Goal: Information Seeking & Learning: Learn about a topic

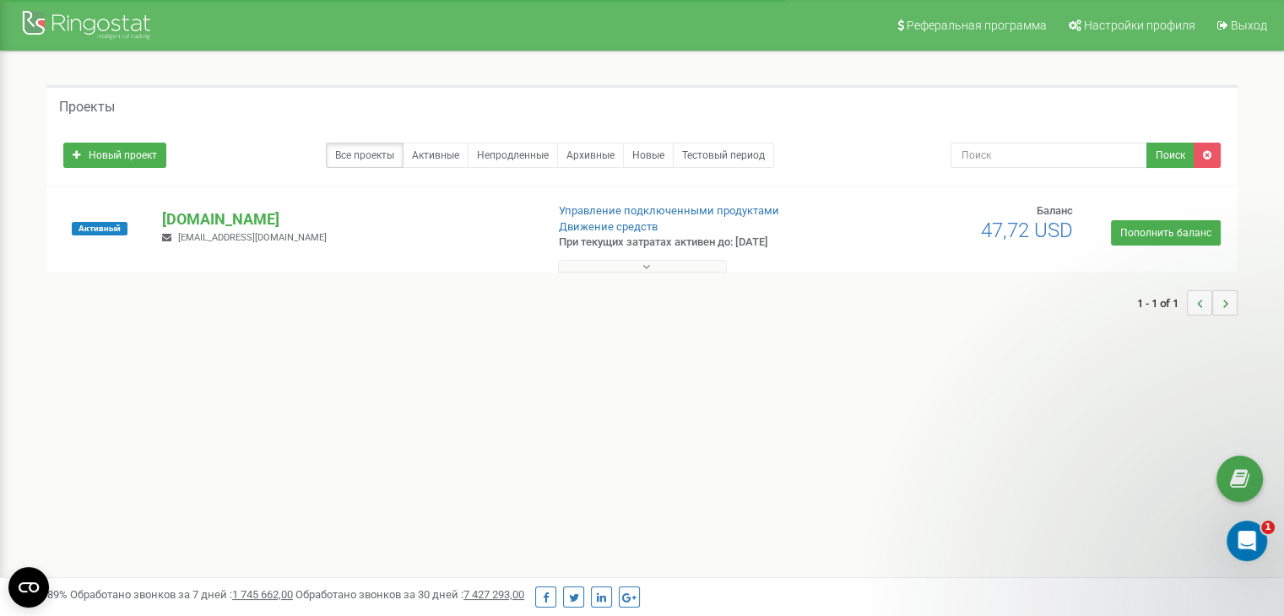
drag, startPoint x: 0, startPoint y: 0, endPoint x: 811, endPoint y: 441, distance: 922.7
click at [811, 441] on div "Реферальная программа Настройки профиля Выход Проекты Новый проект Все проекты …" at bounding box center [642, 506] width 1284 height 1013
click at [198, 220] on p "[DOMAIN_NAME]" at bounding box center [346, 220] width 369 height 22
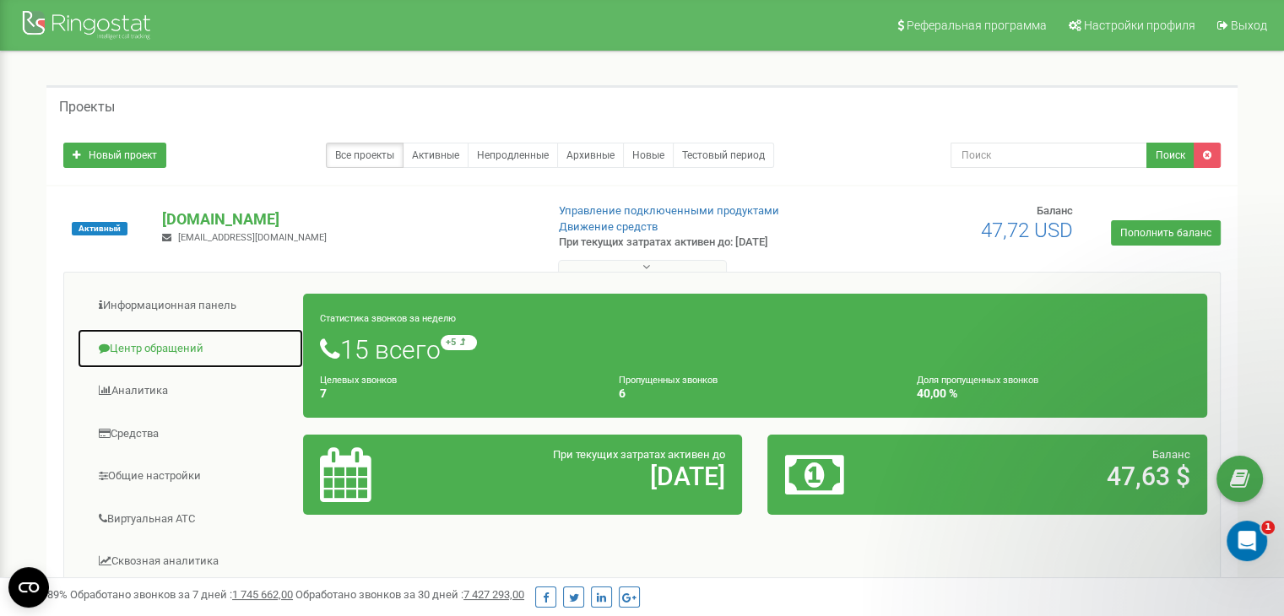
click at [187, 338] on link "Центр обращений" at bounding box center [190, 348] width 227 height 41
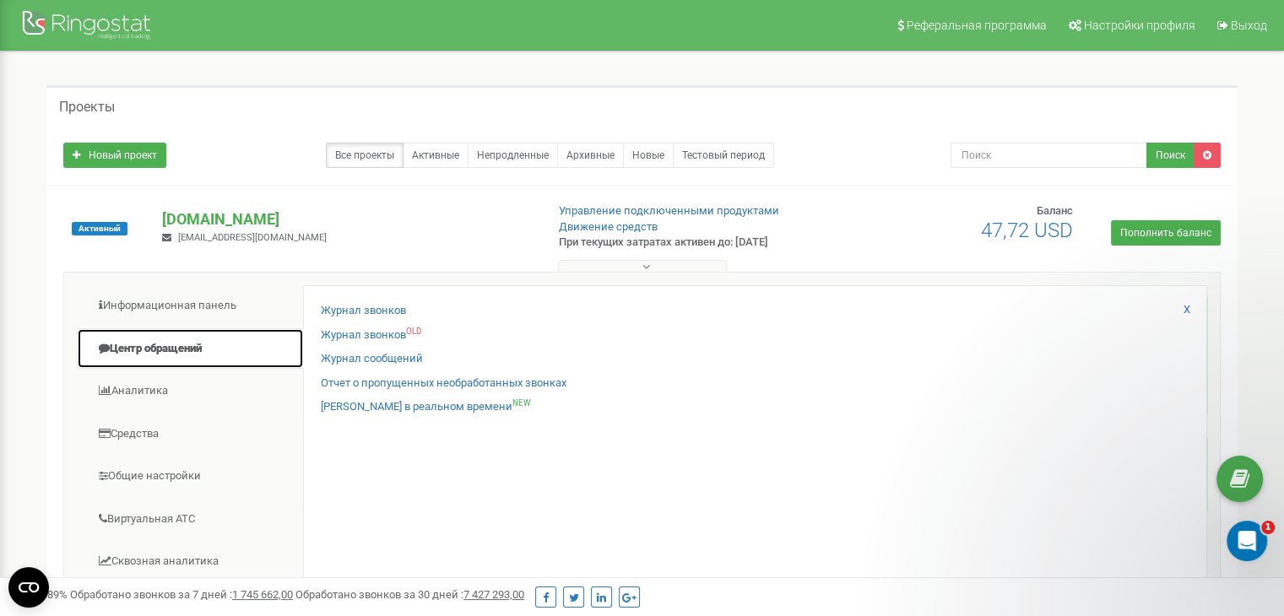
click at [186, 346] on link "Центр обращений" at bounding box center [190, 348] width 227 height 41
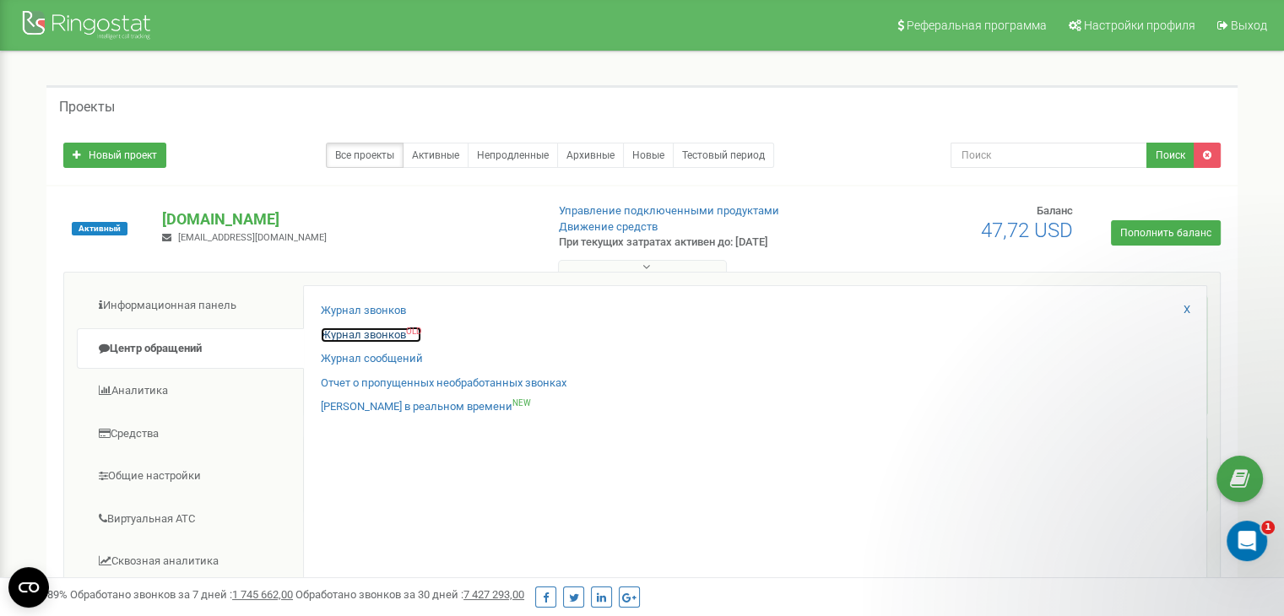
click at [355, 337] on link "Журнал звонков OLD" at bounding box center [371, 336] width 100 height 16
click at [383, 332] on link "Журнал звонков OLD" at bounding box center [371, 336] width 100 height 16
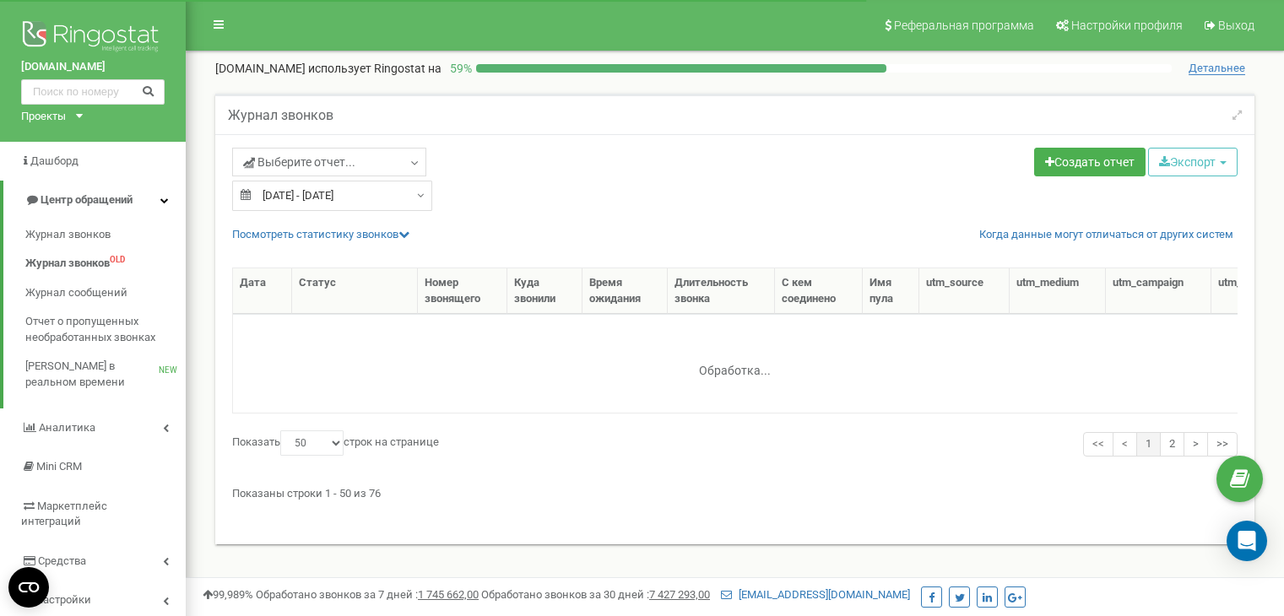
select select "50"
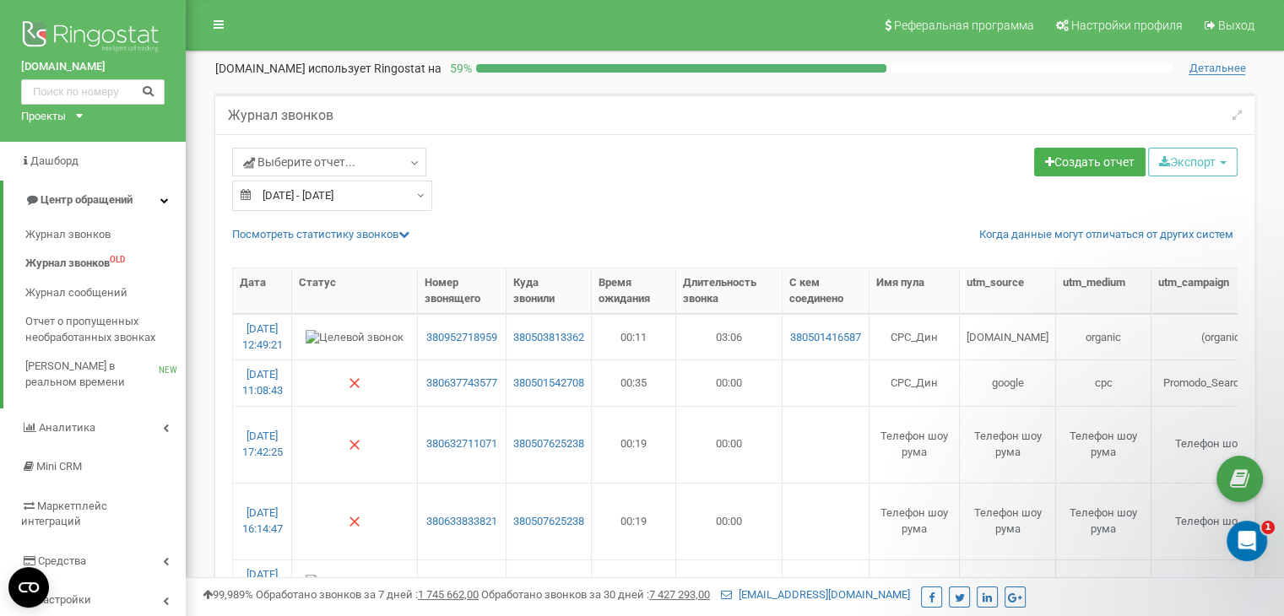
click at [911, 148] on div "Создать отчет Экспорт CSV (.csv) Excel (.xls) Excel 2007 (.xlsx)" at bounding box center [993, 164] width 516 height 33
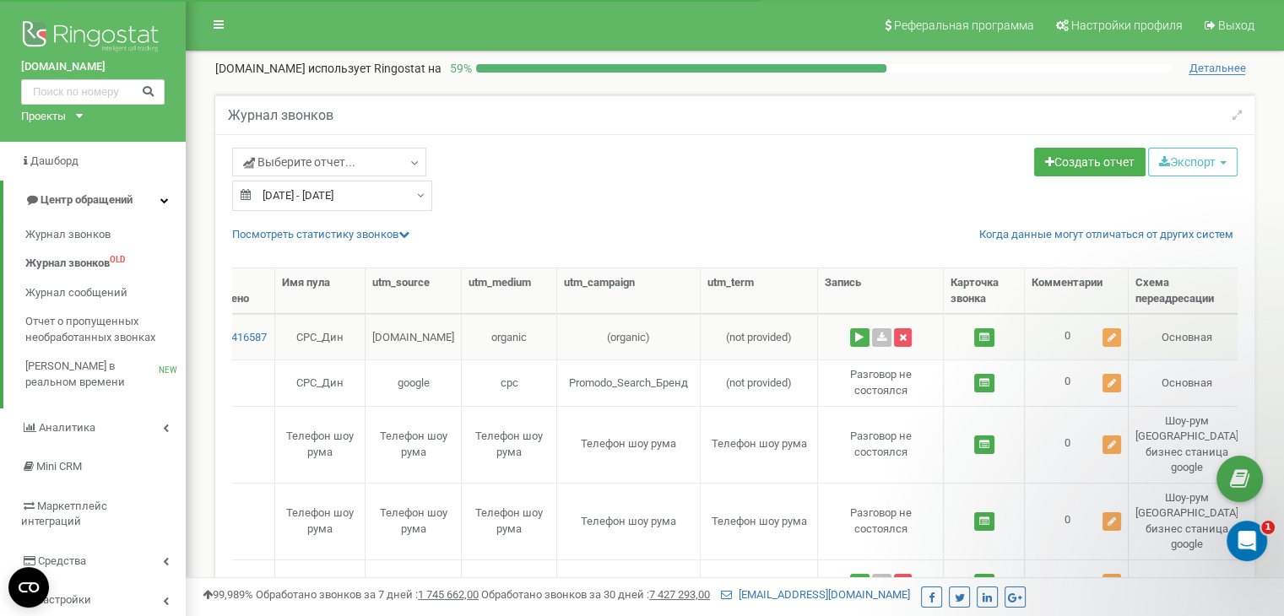
drag, startPoint x: 1071, startPoint y: 322, endPoint x: 1091, endPoint y: 338, distance: 25.8
click at [850, 336] on button at bounding box center [859, 337] width 19 height 19
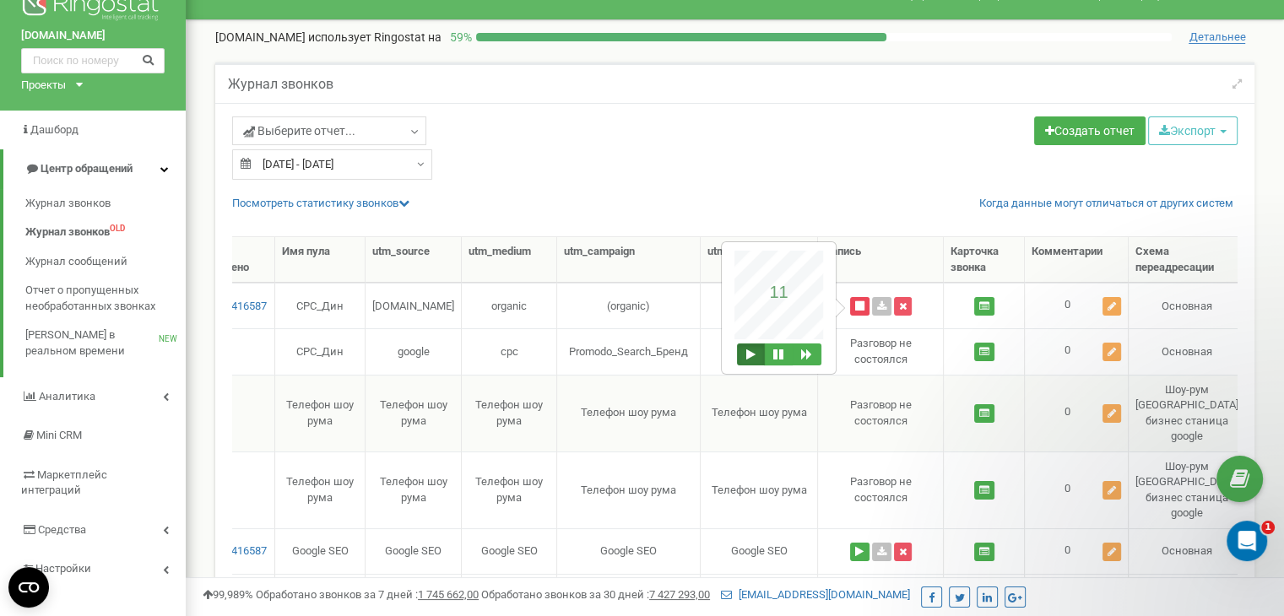
scroll to position [169, 0]
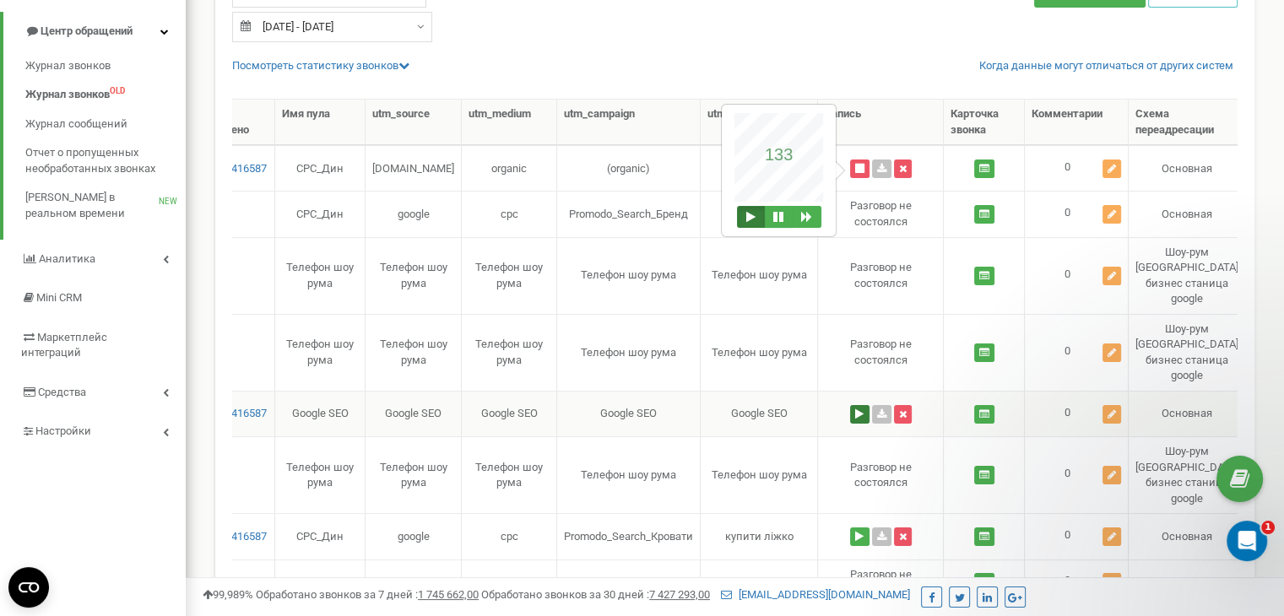
click at [854, 405] on button at bounding box center [859, 414] width 19 height 19
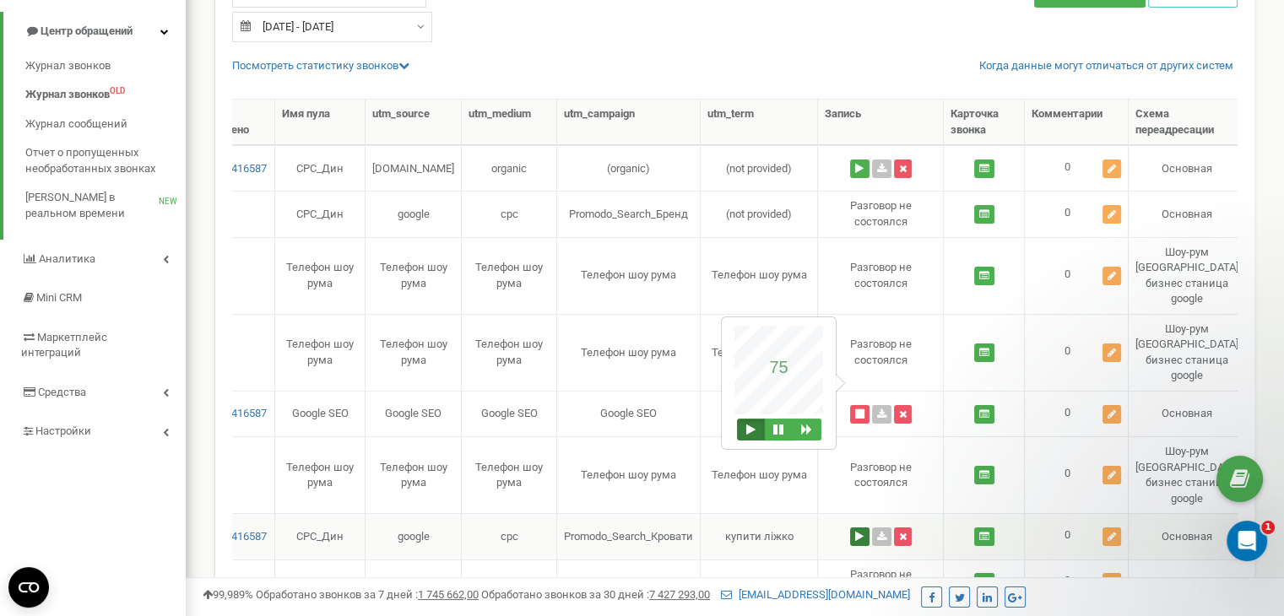
click at [853, 528] on button at bounding box center [859, 537] width 19 height 19
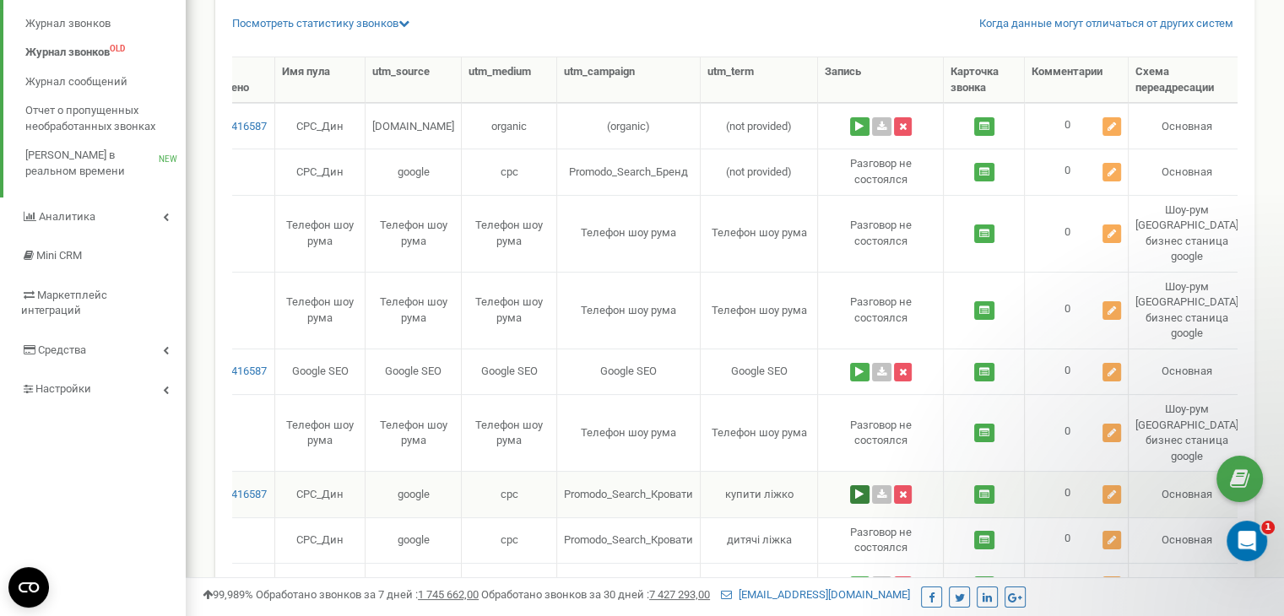
scroll to position [338, 0]
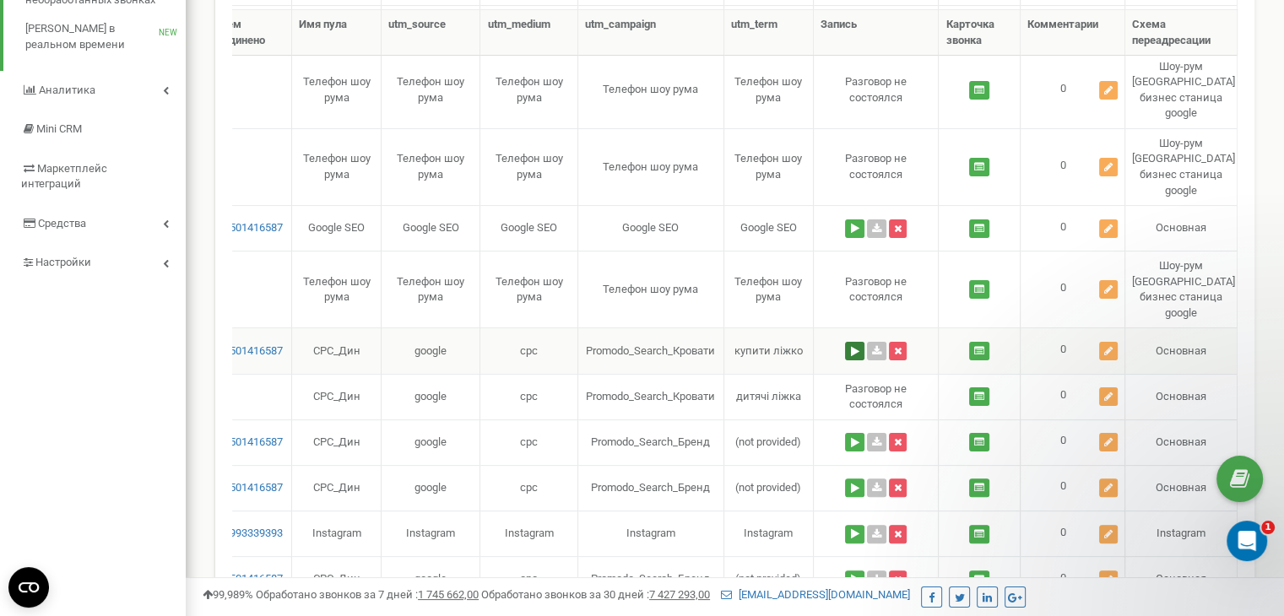
click at [851, 342] on button at bounding box center [854, 351] width 19 height 19
type input "0"
click at [853, 433] on button at bounding box center [854, 442] width 19 height 19
click at [851, 479] on button at bounding box center [854, 488] width 19 height 19
click at [852, 525] on button at bounding box center [854, 534] width 19 height 19
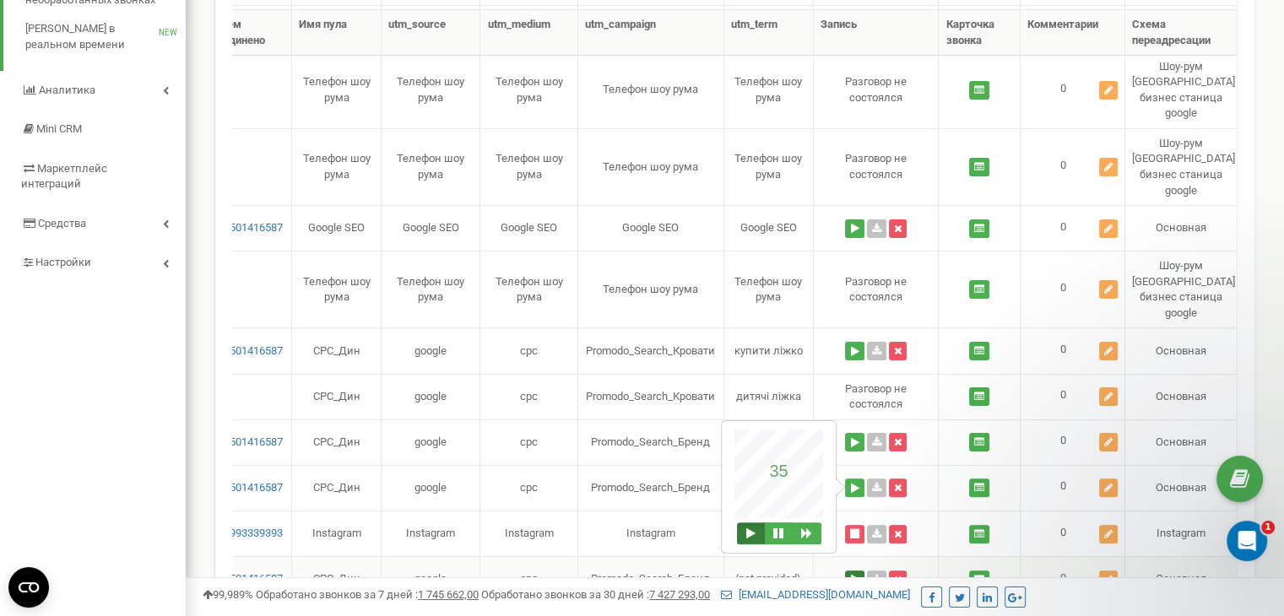
click at [860, 571] on button at bounding box center [854, 580] width 19 height 19
click at [856, 616] on button at bounding box center [854, 625] width 19 height 19
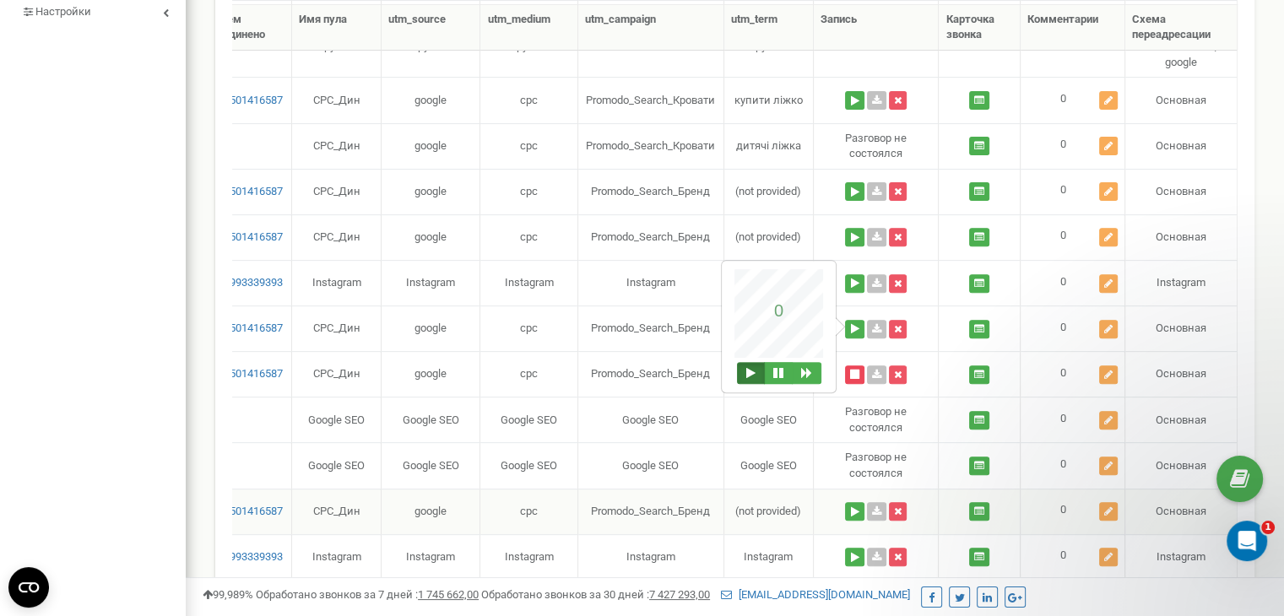
scroll to position [591, 0]
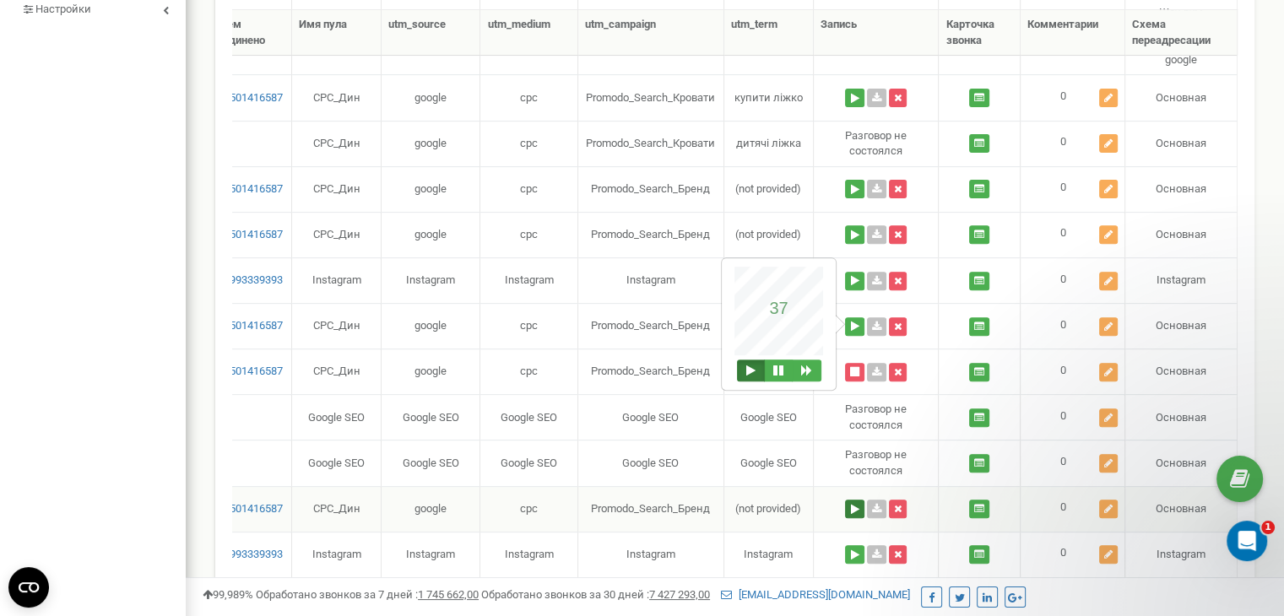
click at [855, 500] on button at bounding box center [854, 509] width 19 height 19
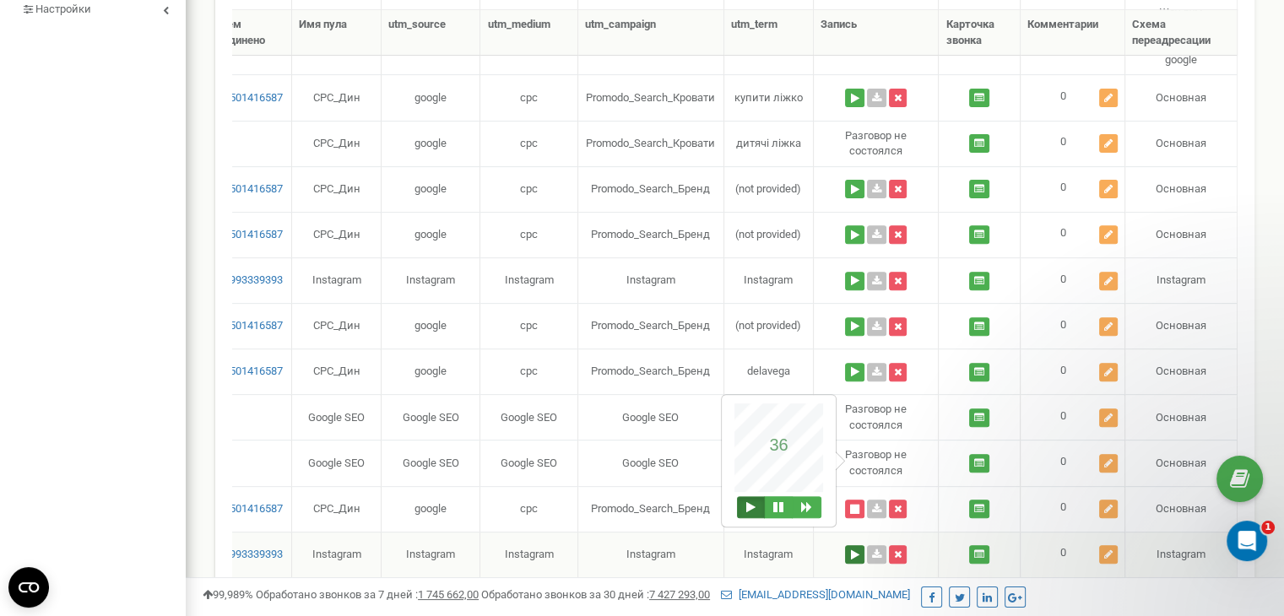
click at [854, 545] on button at bounding box center [854, 554] width 19 height 19
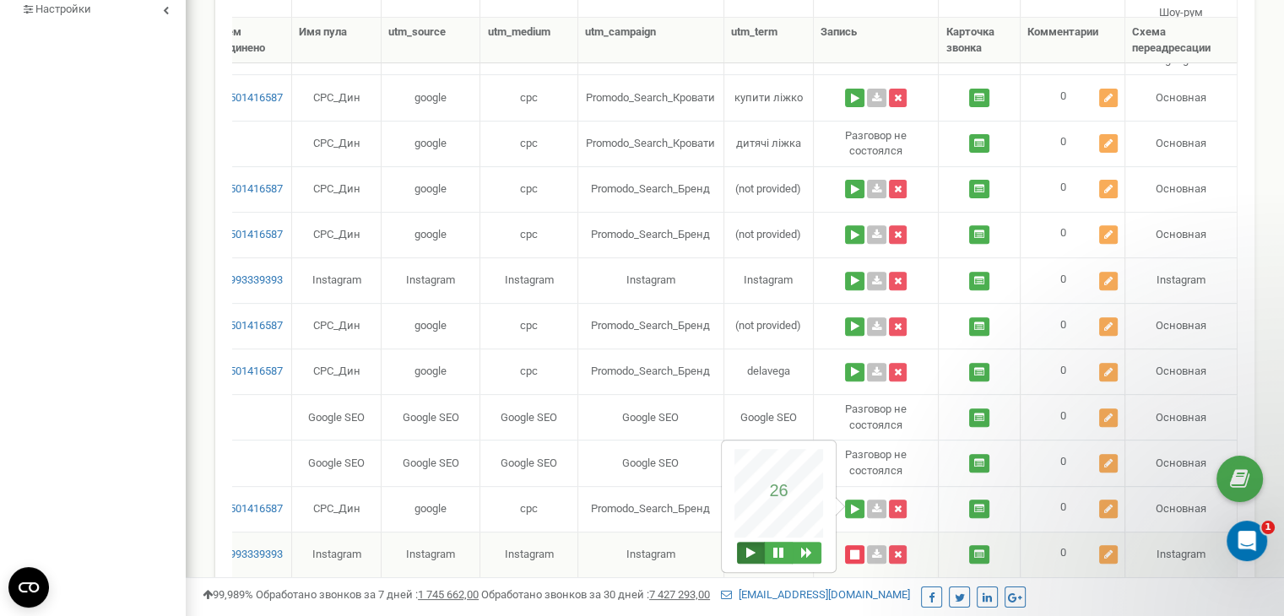
scroll to position [676, 0]
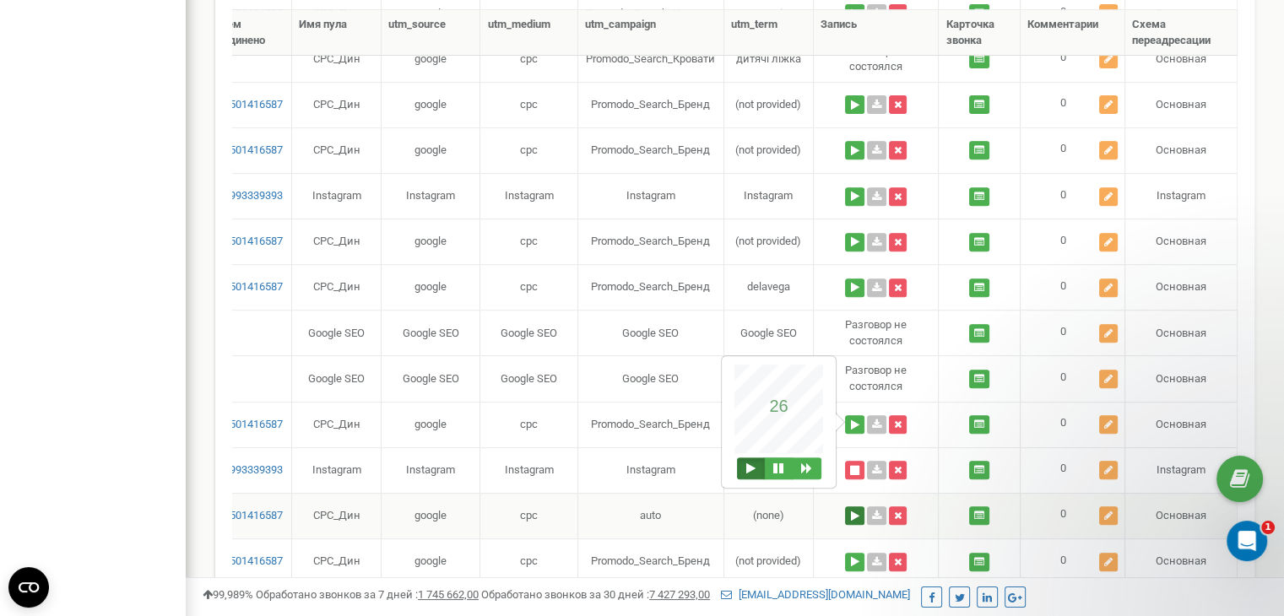
click at [849, 507] on button at bounding box center [854, 516] width 19 height 19
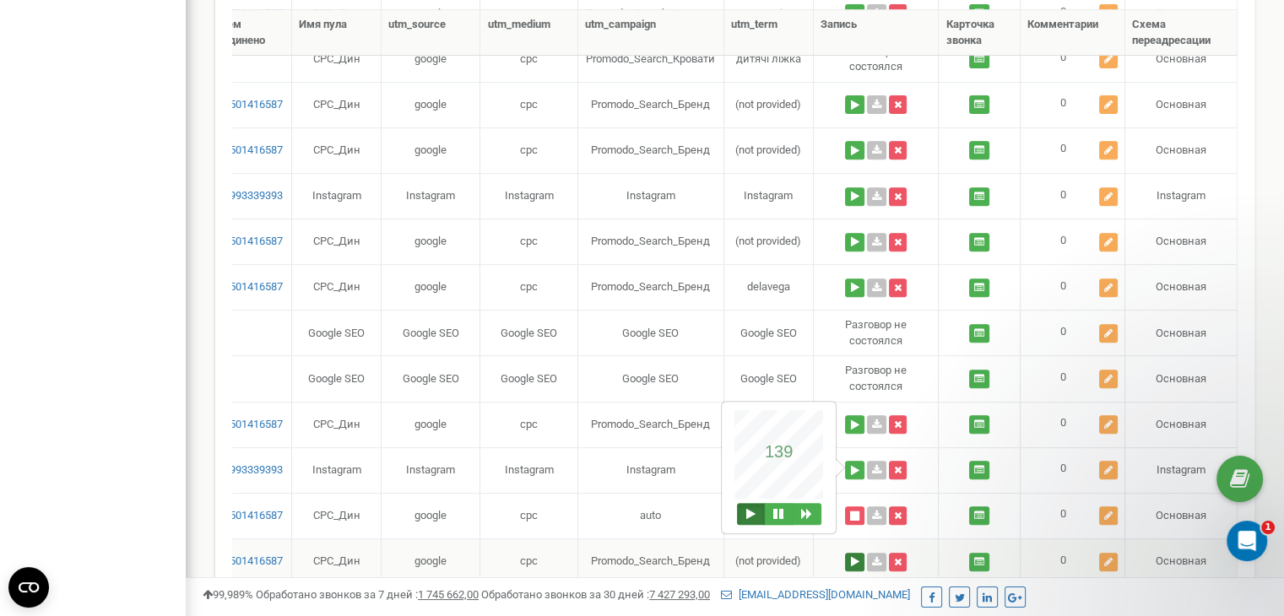
click at [852, 553] on button at bounding box center [854, 562] width 19 height 19
click at [857, 553] on button at bounding box center [854, 562] width 19 height 19
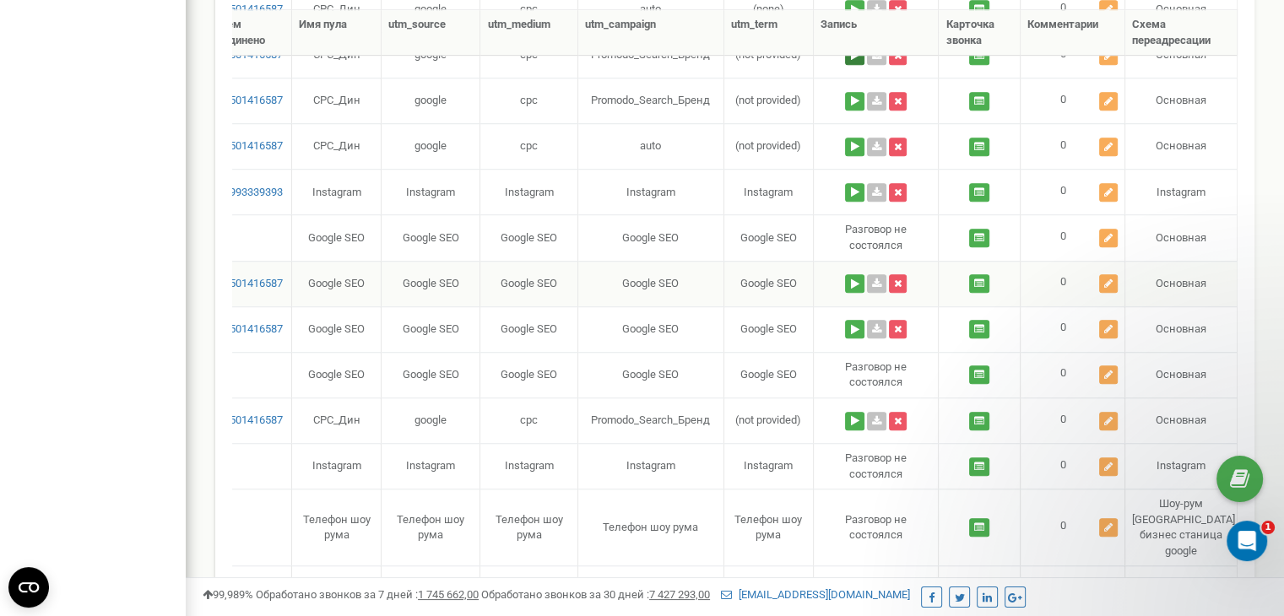
scroll to position [929, 0]
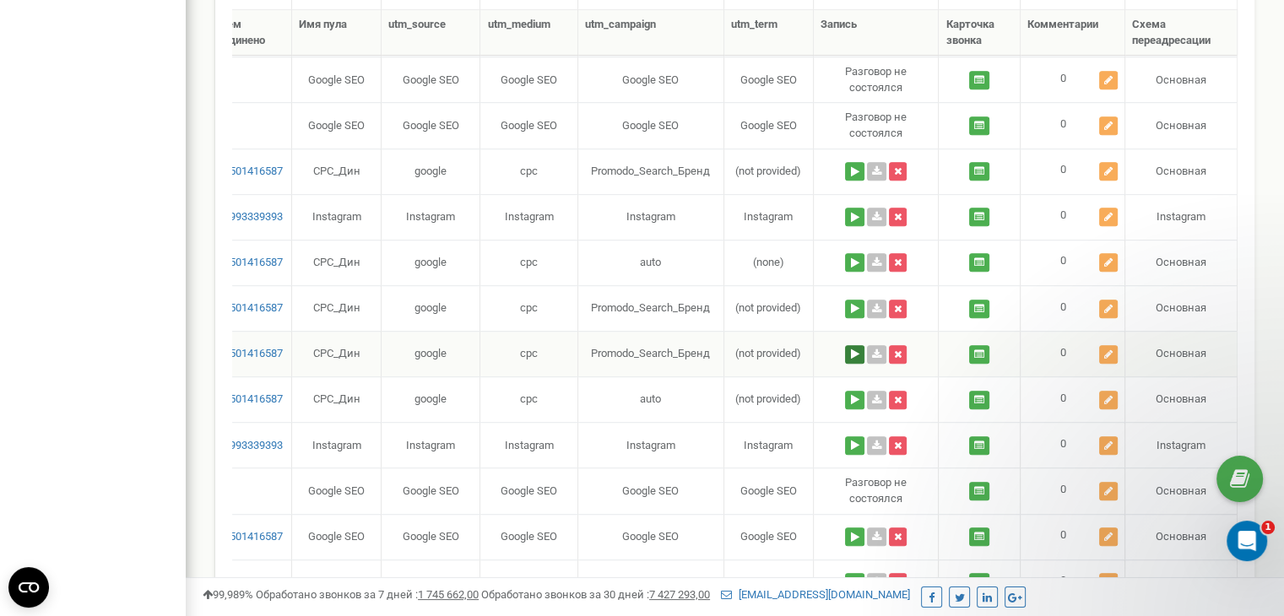
click at [852, 345] on button at bounding box center [854, 354] width 19 height 19
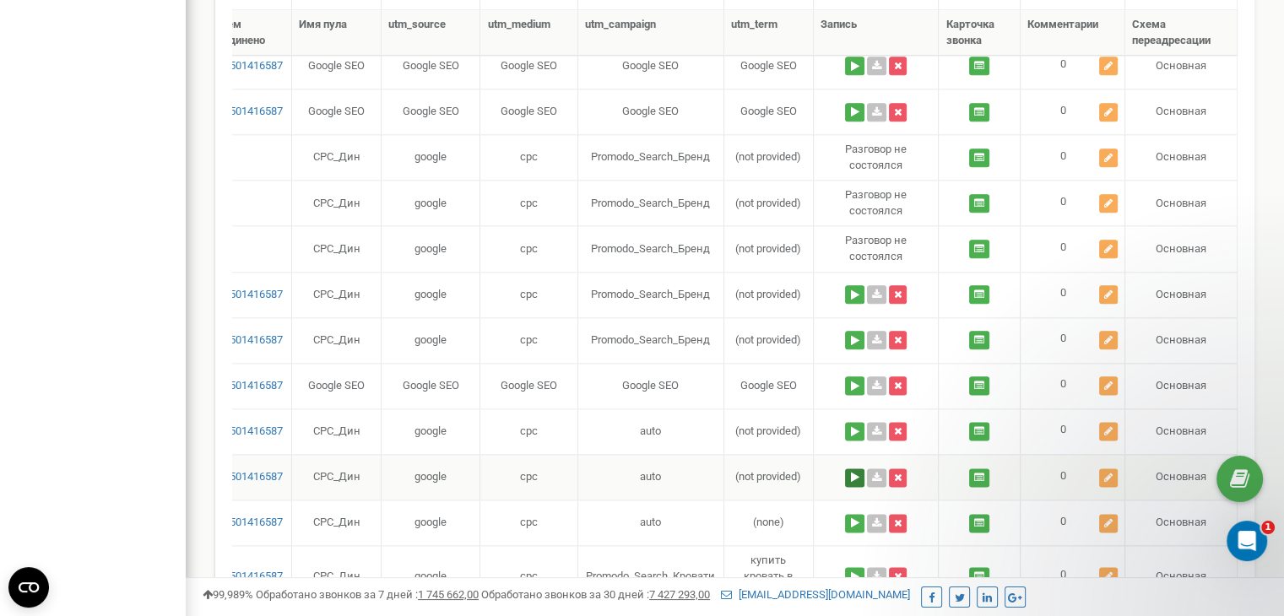
scroll to position [2298, 0]
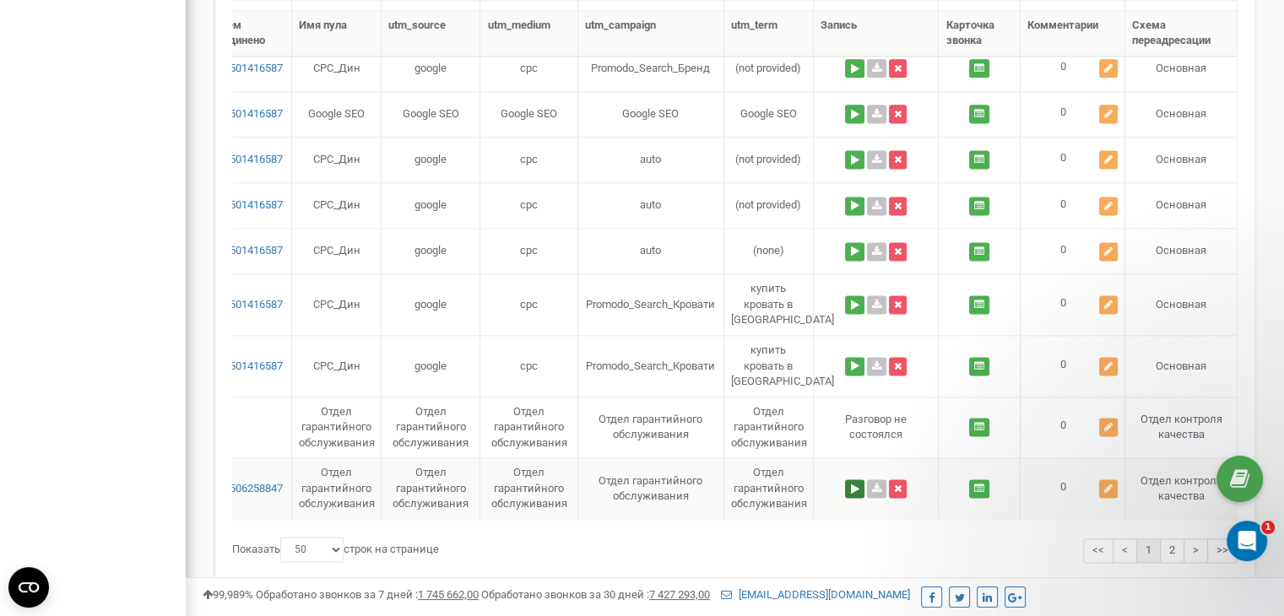
click at [854, 480] on button at bounding box center [854, 489] width 19 height 19
click at [991, 569] on div "Показаны строки 1 - 50 из 76" at bounding box center [735, 589] width 1006 height 40
click at [851, 357] on button at bounding box center [854, 366] width 19 height 19
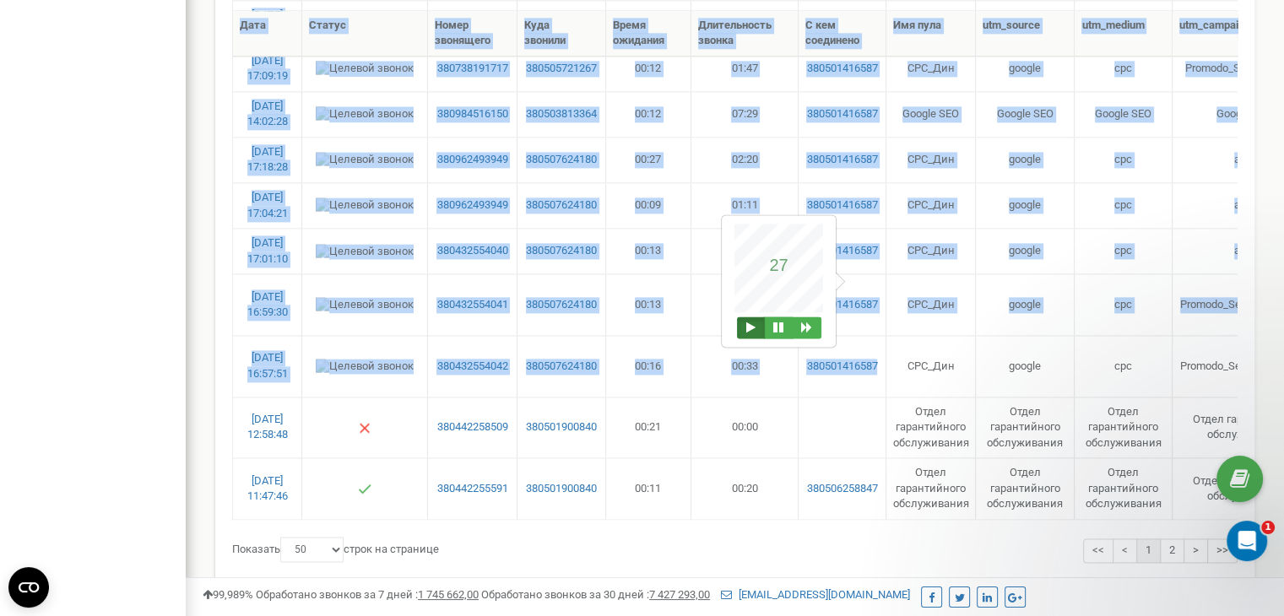
scroll to position [0, 594]
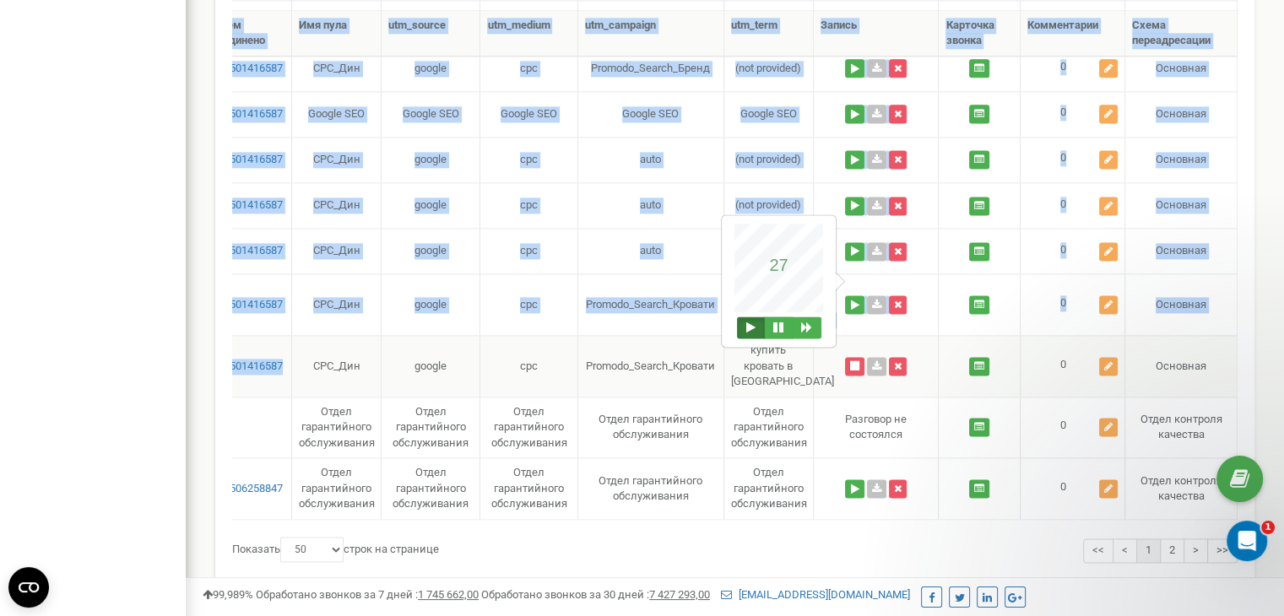
drag, startPoint x: 280, startPoint y: 301, endPoint x: 1128, endPoint y: 298, distance: 847.8
click at [856, 296] on button at bounding box center [854, 305] width 19 height 19
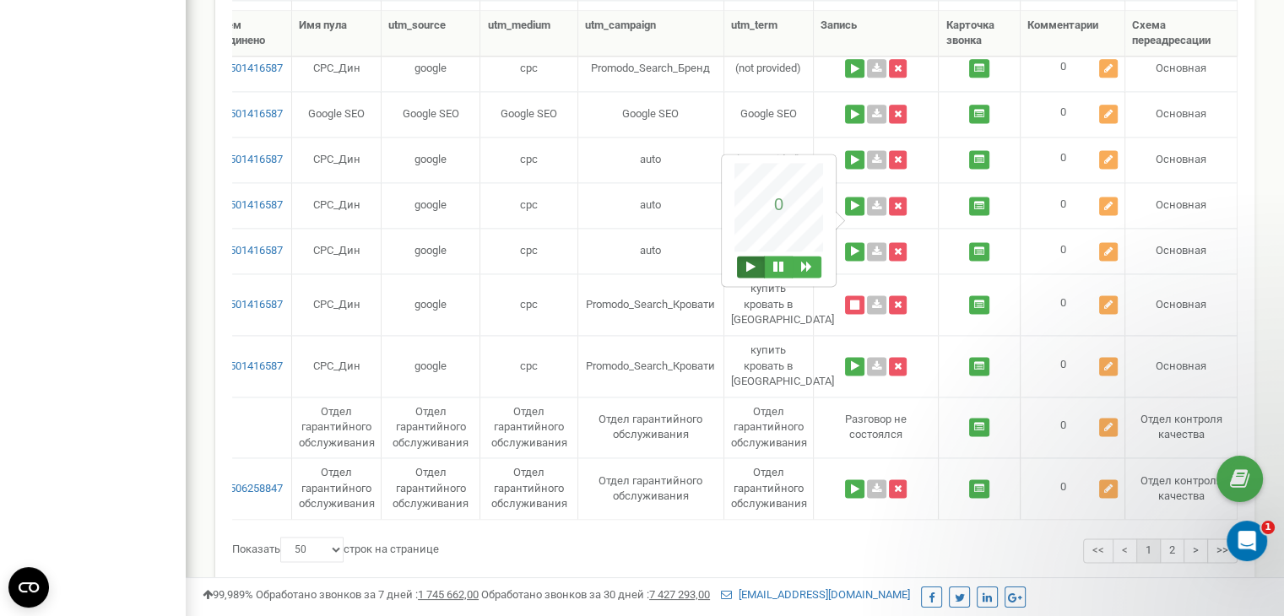
click at [878, 586] on div "Показаны строки 1 - 50 из 76" at bounding box center [735, 597] width 1006 height 23
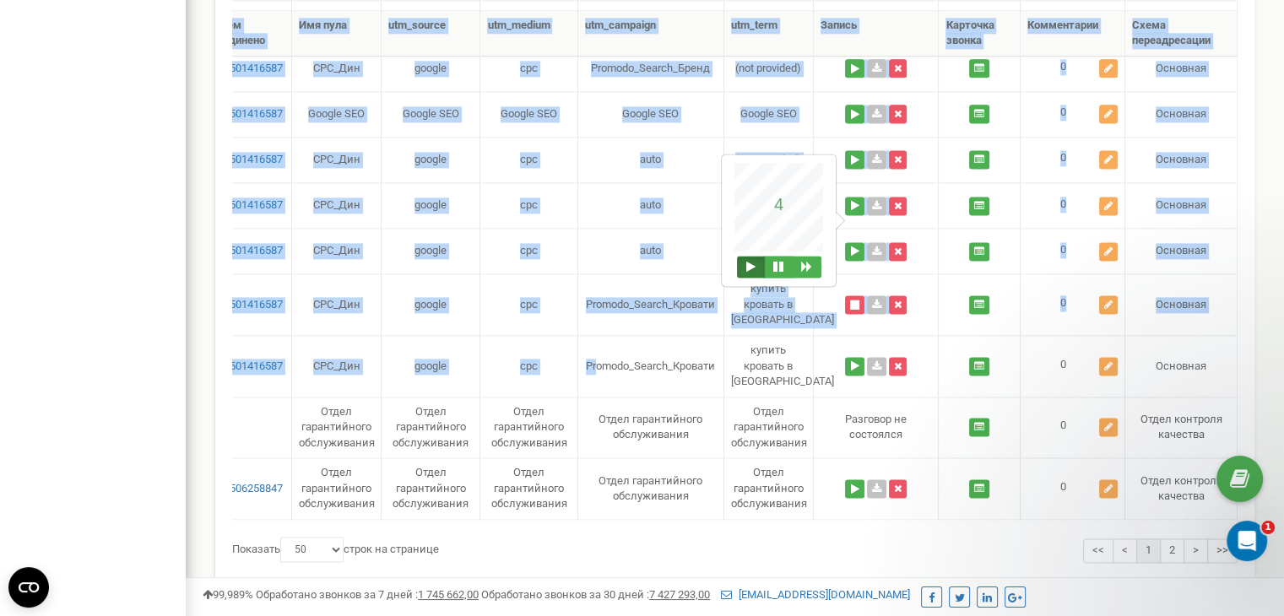
drag, startPoint x: 598, startPoint y: 261, endPoint x: 1260, endPoint y: 198, distance: 664.9
click at [450, 274] on td "google" at bounding box center [431, 305] width 99 height 62
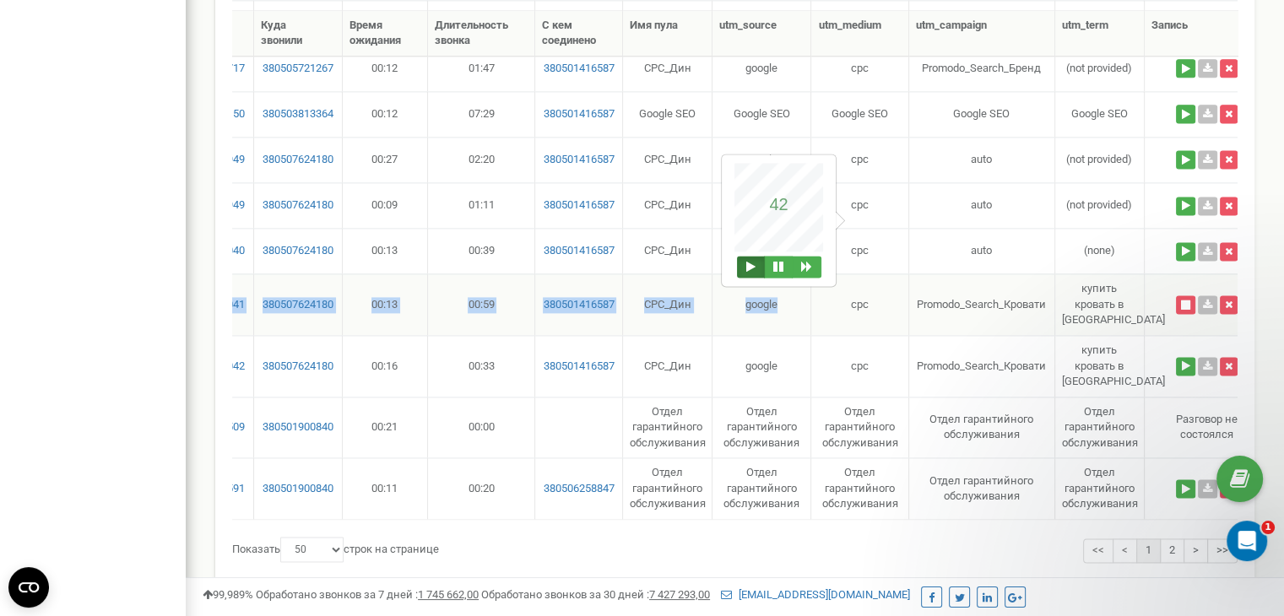
scroll to position [0, 6]
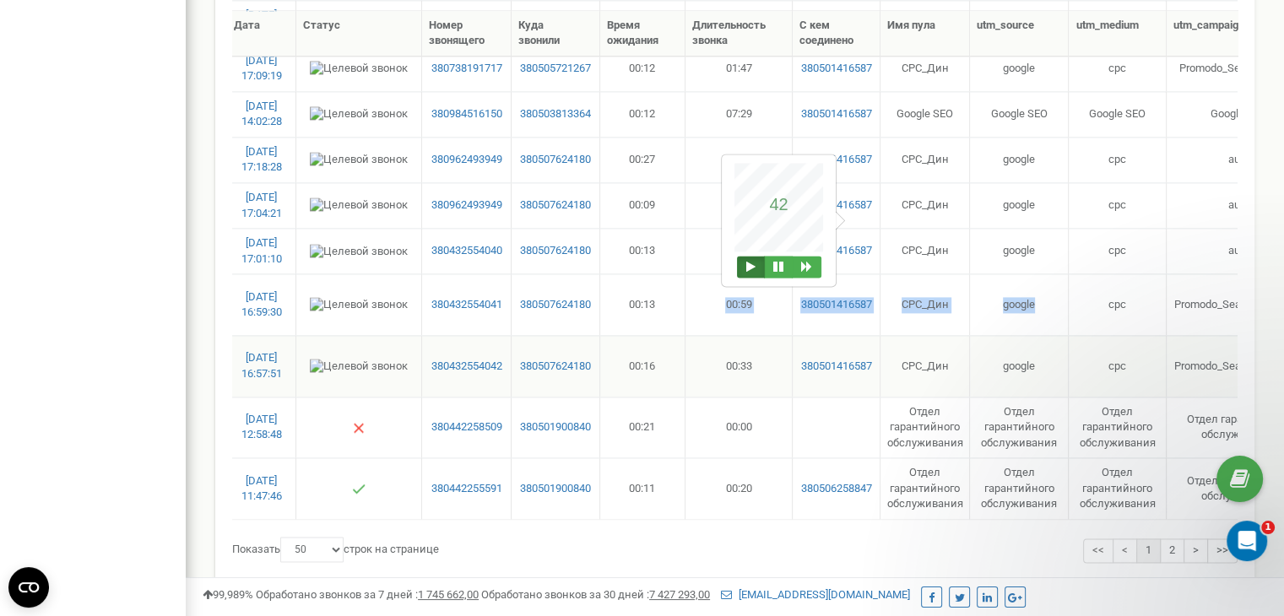
drag, startPoint x: 410, startPoint y: 236, endPoint x: 852, endPoint y: 250, distance: 442.7
click at [702, 274] on tr "02.09.2025 16:59:30 380432554041 380507624180 00:13 00:59 380501416587 СРС_Дин …" at bounding box center [1026, 305] width 1598 height 62
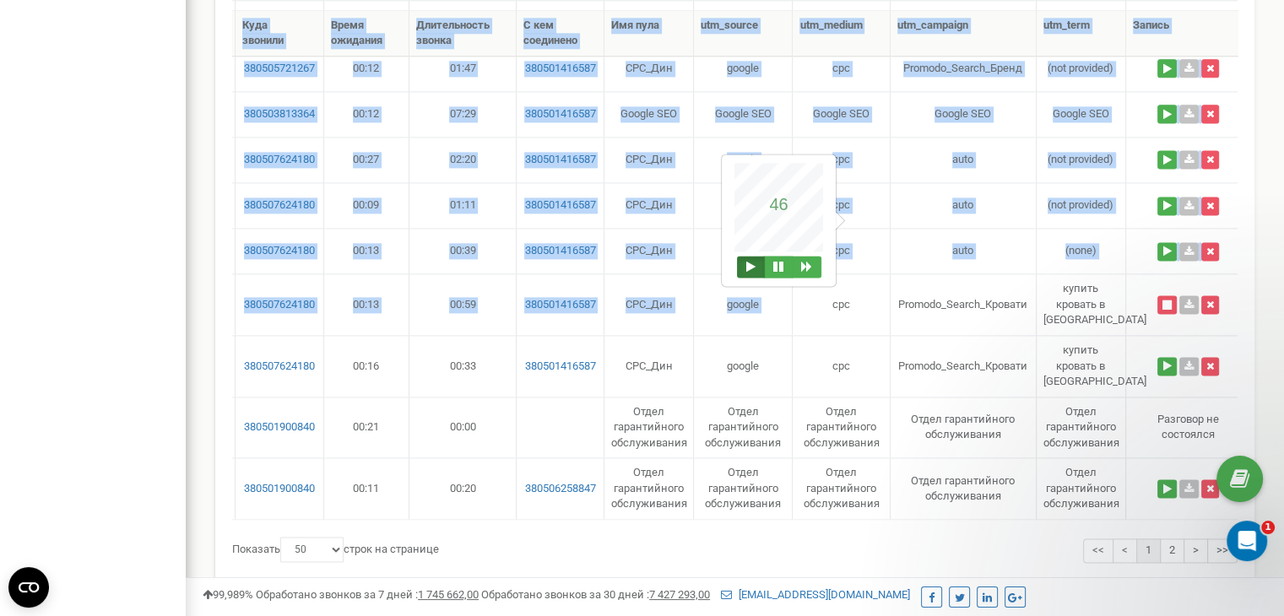
scroll to position [0, 594]
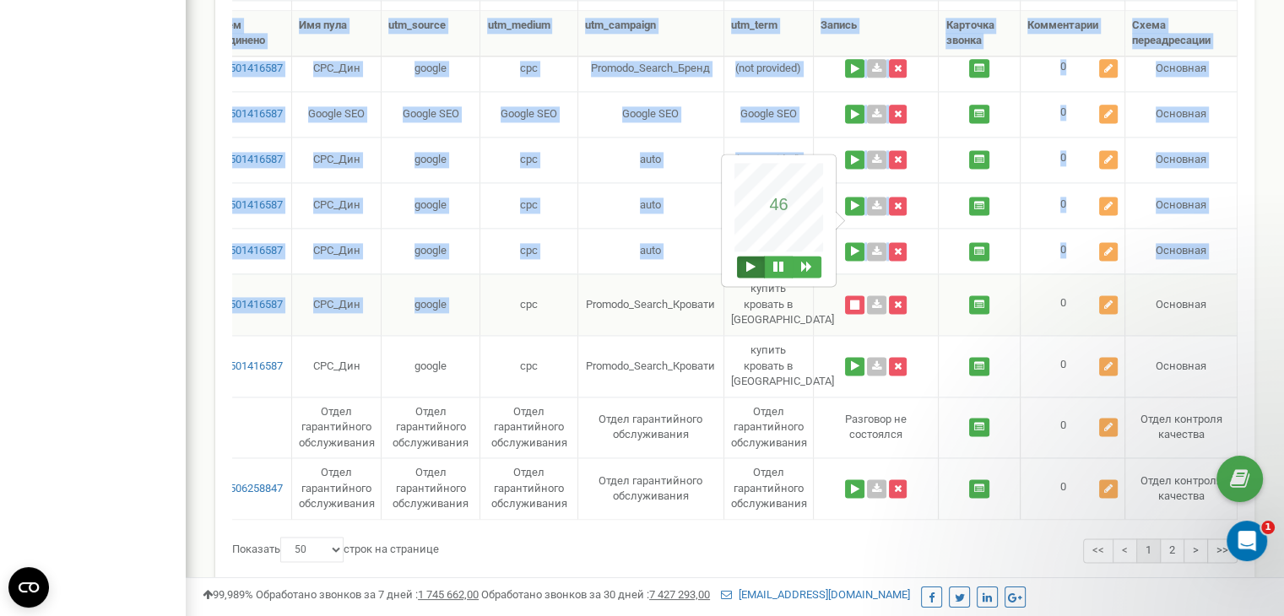
drag, startPoint x: 1083, startPoint y: 241, endPoint x: 1066, endPoint y: 211, distance: 35.2
click at [854, 242] on button at bounding box center [854, 251] width 19 height 19
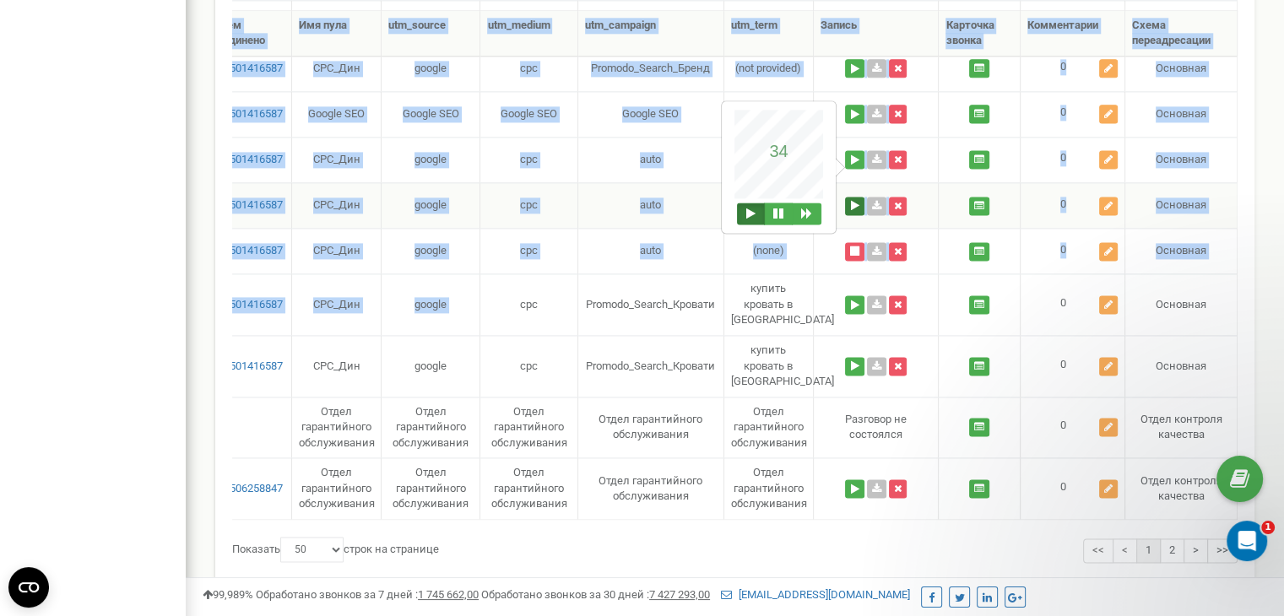
click at [855, 197] on button at bounding box center [854, 206] width 19 height 19
